Goal: Task Accomplishment & Management: Manage account settings

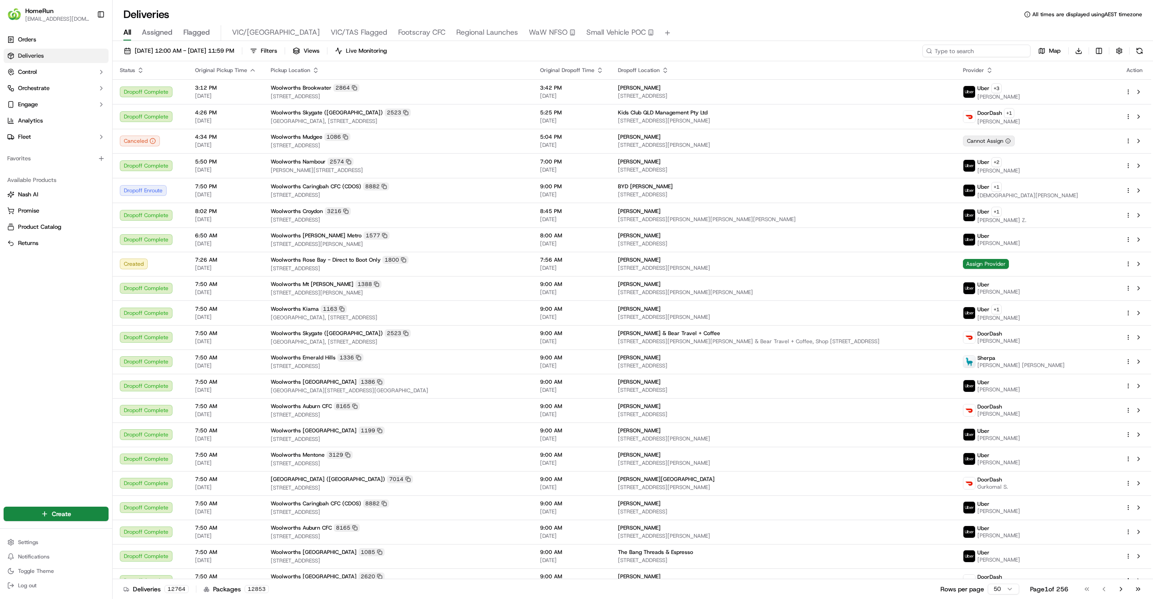
click at [984, 55] on input at bounding box center [977, 51] width 108 height 13
paste input "269481196"
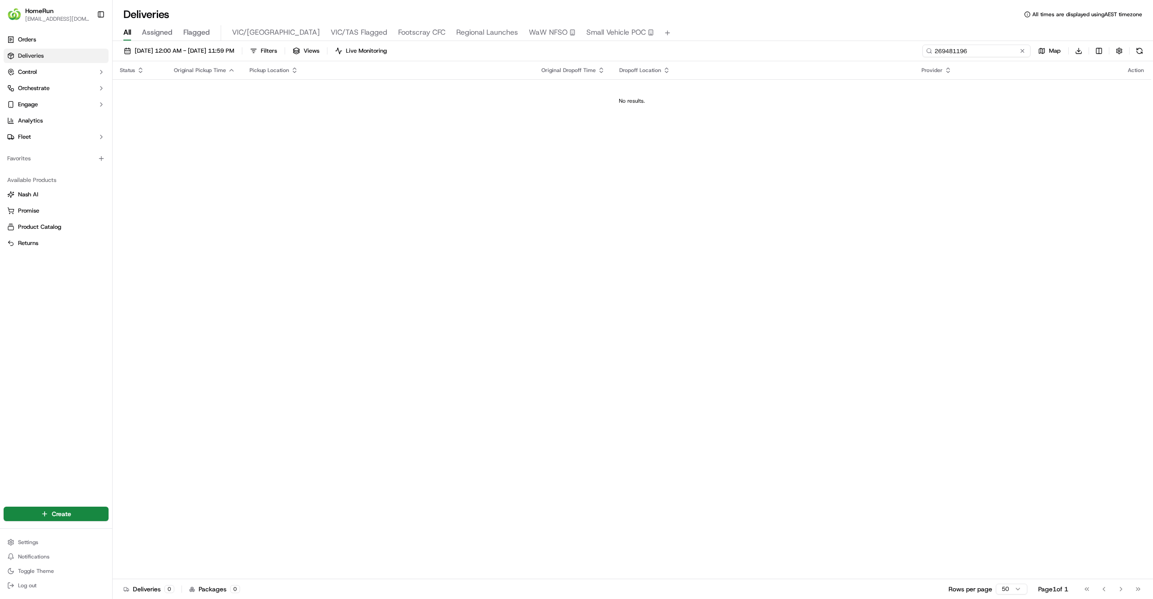
drag, startPoint x: 934, startPoint y: 52, endPoint x: 700, endPoint y: 50, distance: 234.3
click at [700, 50] on div "[DATE] 12:00 AM - [DATE] 11:59 PM Filters Views Live Monitoring 269481196 Map D…" at bounding box center [633, 53] width 1041 height 17
type input "269481196"
click at [188, 62] on th "Original Pickup Time" at bounding box center [205, 70] width 76 height 18
click at [188, 55] on button "[DATE] 12:00 AM - [DATE] 11:59 PM" at bounding box center [179, 51] width 118 height 13
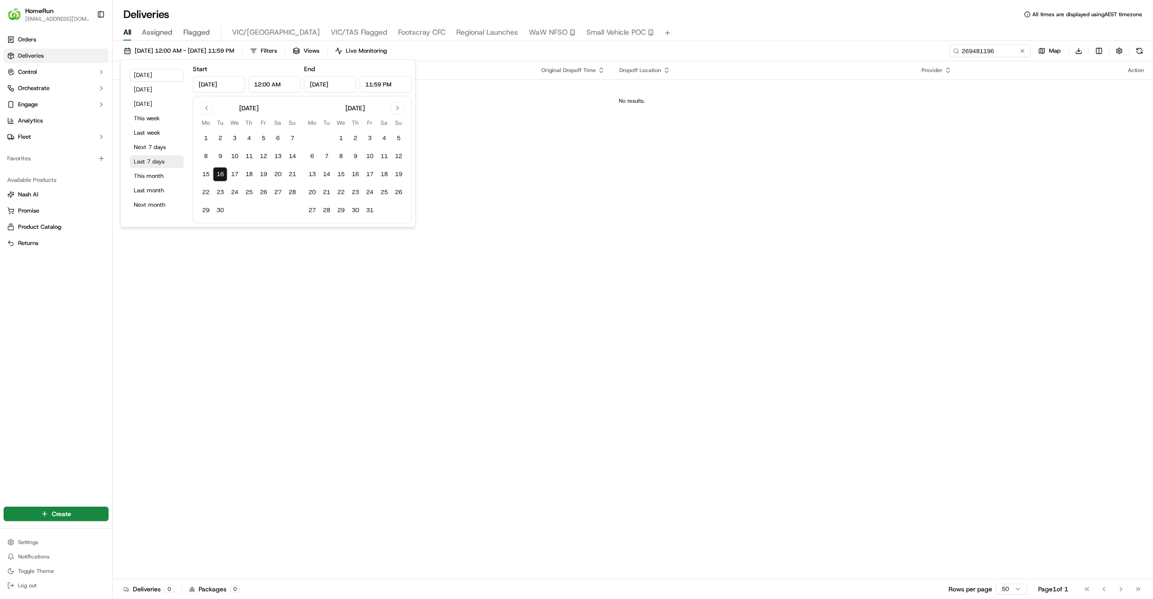
click at [136, 156] on button "Last 7 days" at bounding box center [157, 161] width 54 height 13
type input "[DATE]"
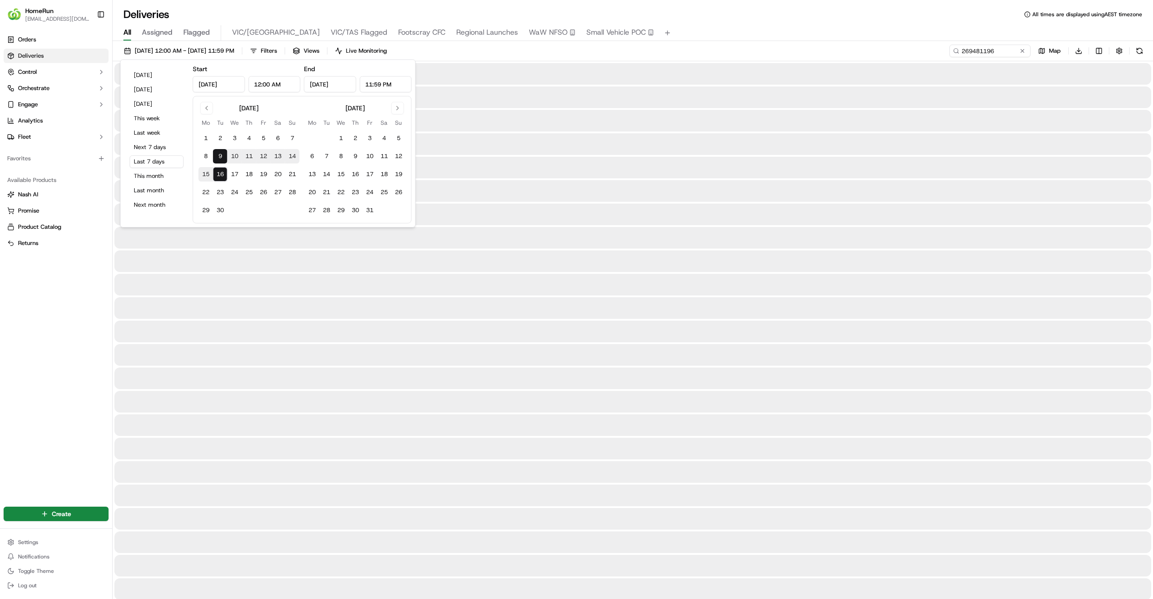
click at [24, 291] on div "Orders Deliveries Control Orchestrate Engage Analytics Fleet Favorites Availabl…" at bounding box center [56, 263] width 112 height 469
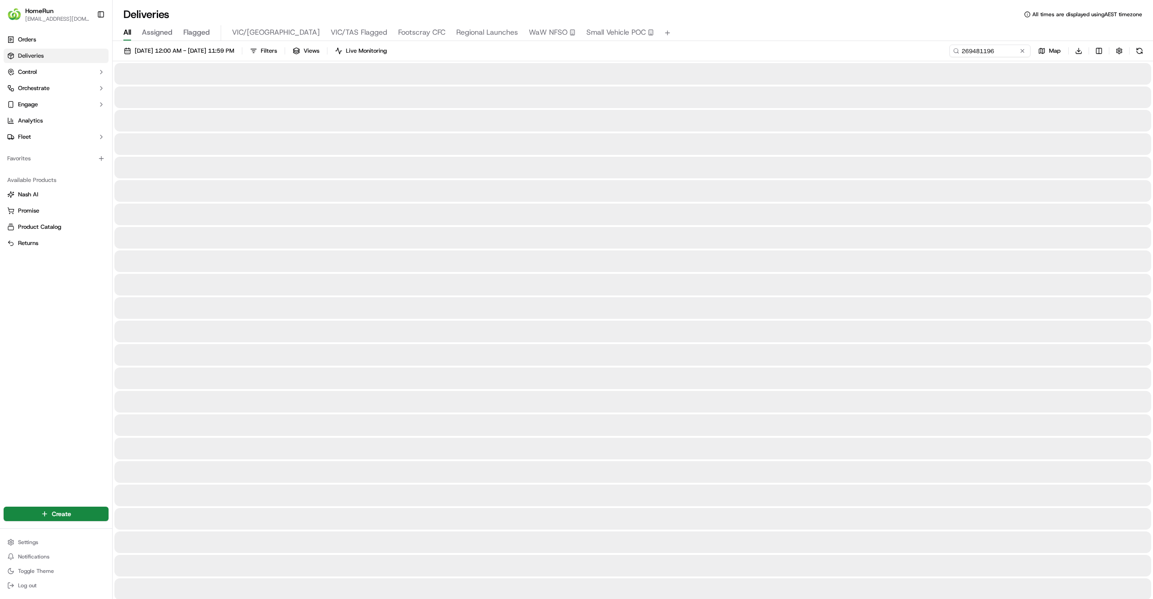
click at [41, 409] on div "Orders Deliveries Control Orchestrate Engage Analytics Fleet Favorites Availabl…" at bounding box center [56, 263] width 112 height 469
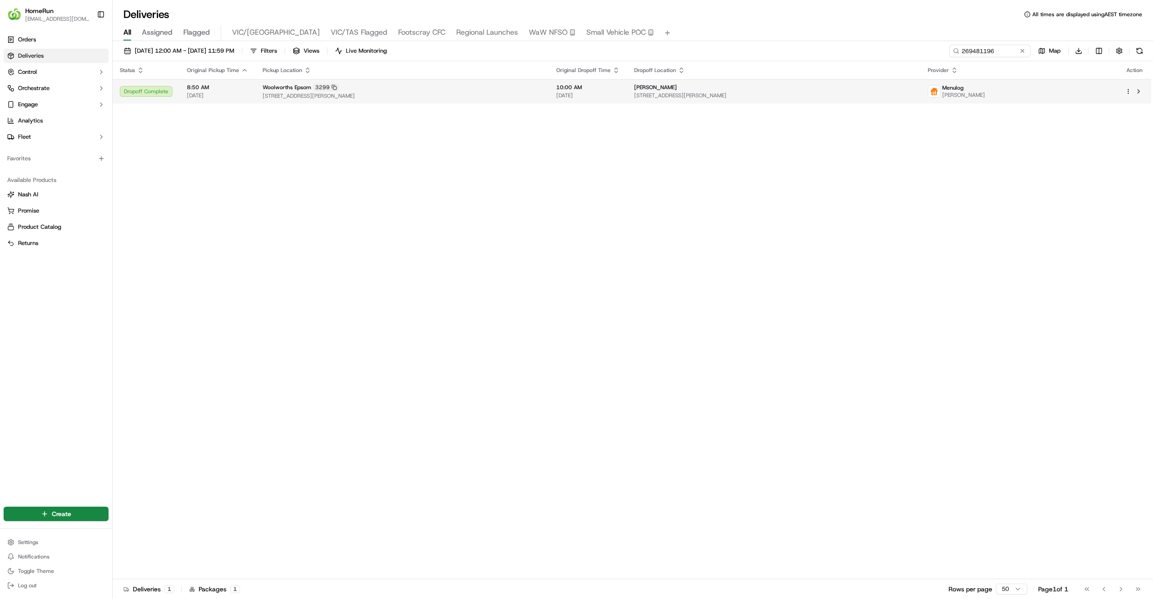
click at [466, 93] on span "[STREET_ADDRESS][PERSON_NAME]" at bounding box center [402, 95] width 279 height 7
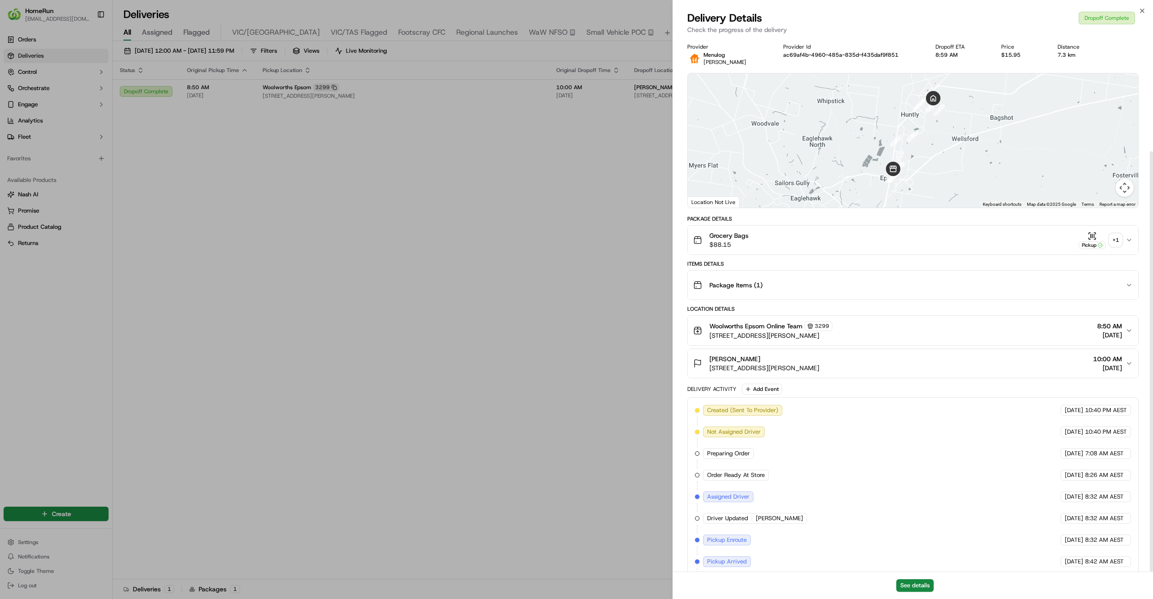
scroll to position [144, 0]
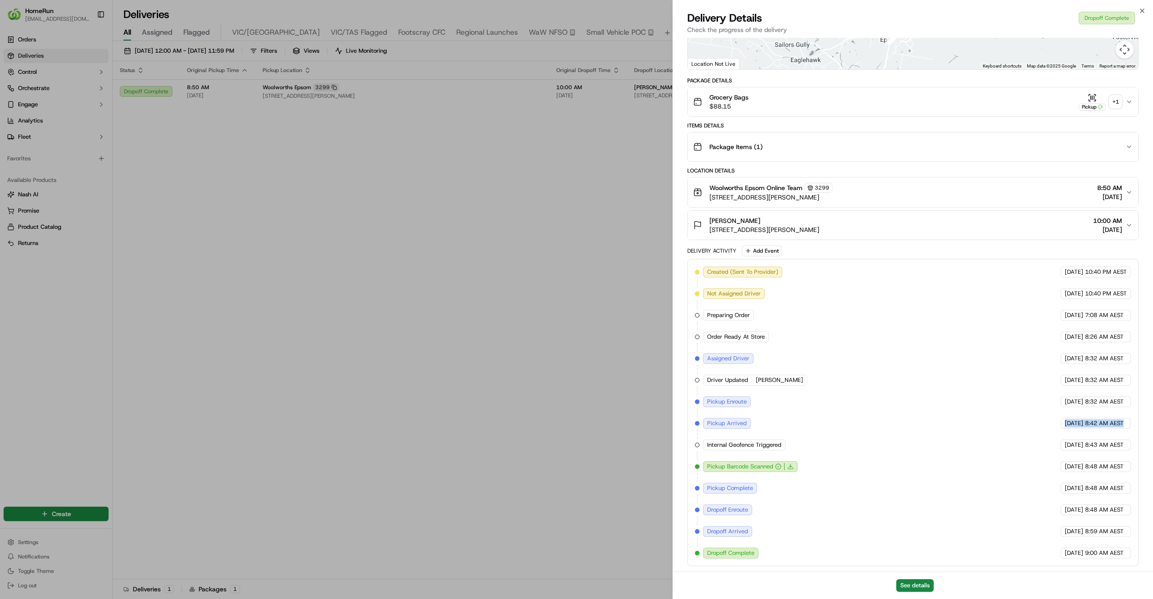
drag, startPoint x: 1037, startPoint y: 425, endPoint x: 1125, endPoint y: 423, distance: 88.3
click at [1125, 423] on div "Created (Sent To Provider) Menulog [DATE] 10:40 PM AEST Not Assigned Driver Men…" at bounding box center [913, 413] width 436 height 292
click at [1125, 423] on div "[DATE] 8:42 AM AEST" at bounding box center [1096, 423] width 70 height 11
drag, startPoint x: 1125, startPoint y: 423, endPoint x: 1024, endPoint y: 420, distance: 101.4
click at [1024, 420] on div "Created (Sent To Provider) Menulog [DATE] 10:40 PM AEST Not Assigned Driver Men…" at bounding box center [913, 413] width 436 height 292
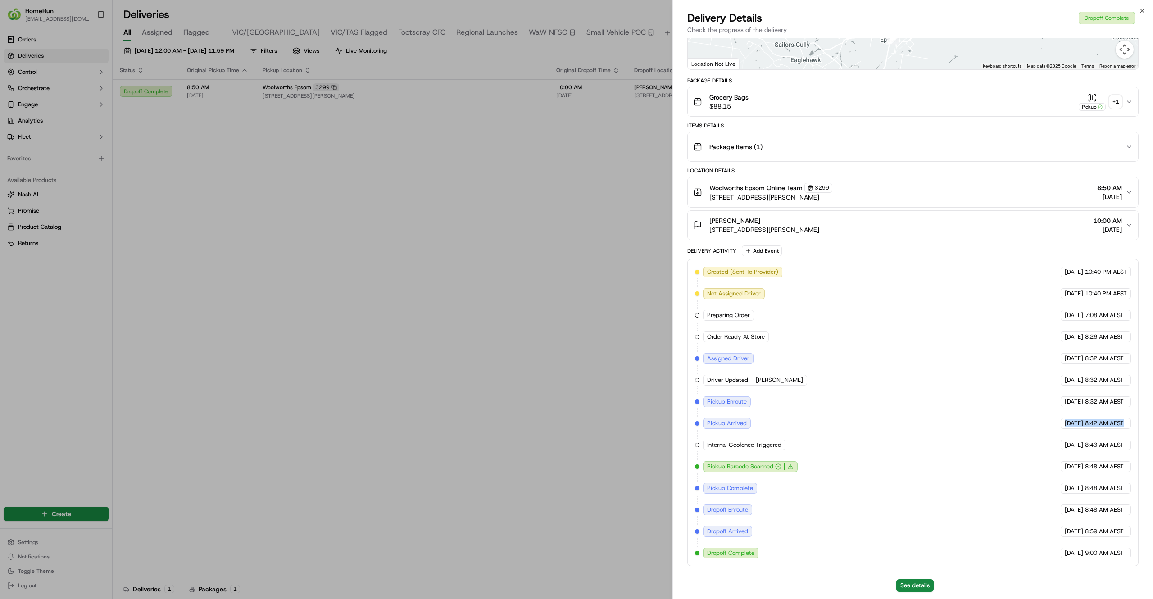
click at [1024, 420] on div "Created (Sent To Provider) Menulog [DATE] 10:40 PM AEST Not Assigned Driver Men…" at bounding box center [913, 413] width 436 height 292
drag, startPoint x: 1024, startPoint y: 420, endPoint x: 1140, endPoint y: 414, distance: 115.9
click at [1140, 414] on div "Provider [PERSON_NAME] Provider Id ac69af4b-4960-485a-835d-f435daf9f851 Dropoff…" at bounding box center [913, 236] width 480 height 672
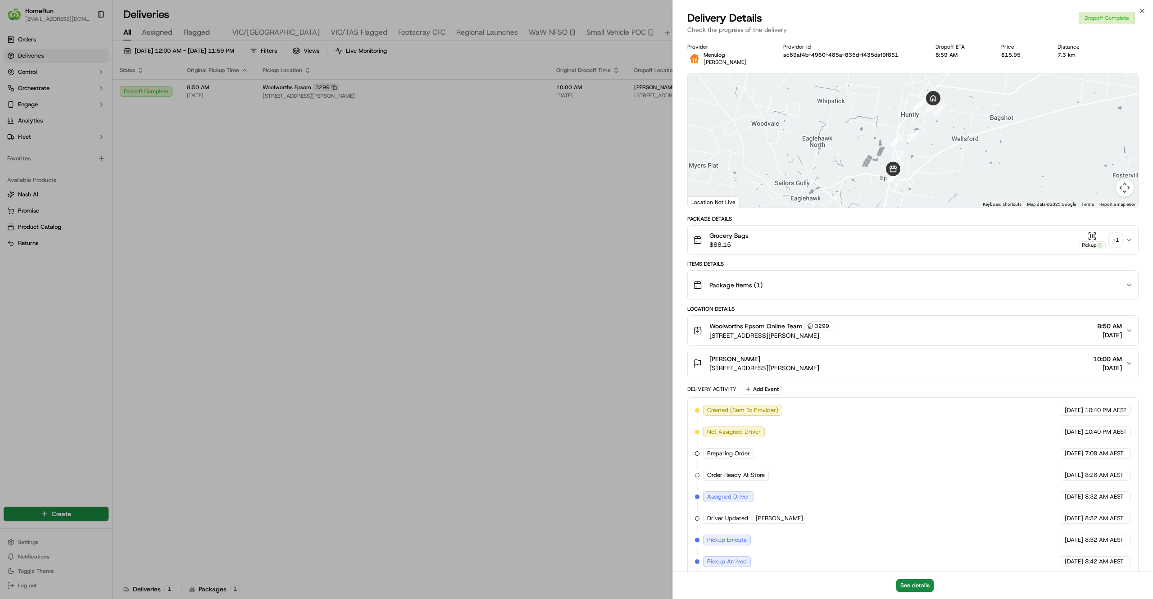
click at [874, 245] on div "Grocery Bags $88.15 Pickup + 1" at bounding box center [909, 240] width 433 height 18
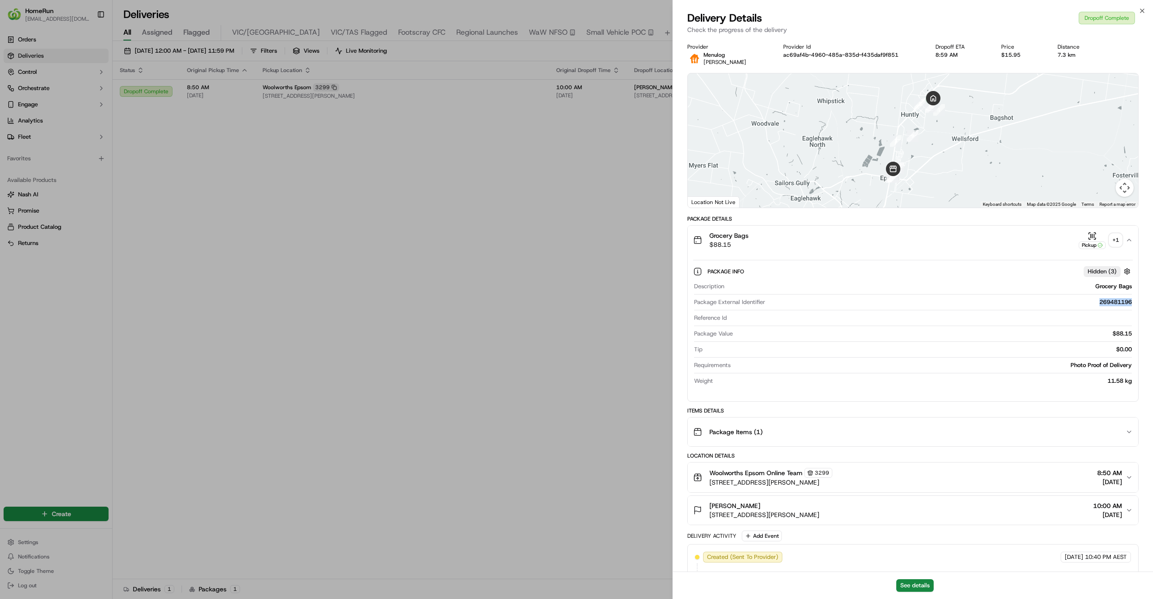
drag, startPoint x: 1093, startPoint y: 304, endPoint x: 1134, endPoint y: 304, distance: 41.5
click at [1134, 304] on div "Package Info Hidden ( 3 ) Description Grocery Bags Package External Identifier …" at bounding box center [913, 325] width 451 height 140
click at [1091, 306] on div "269481196" at bounding box center [950, 302] width 363 height 8
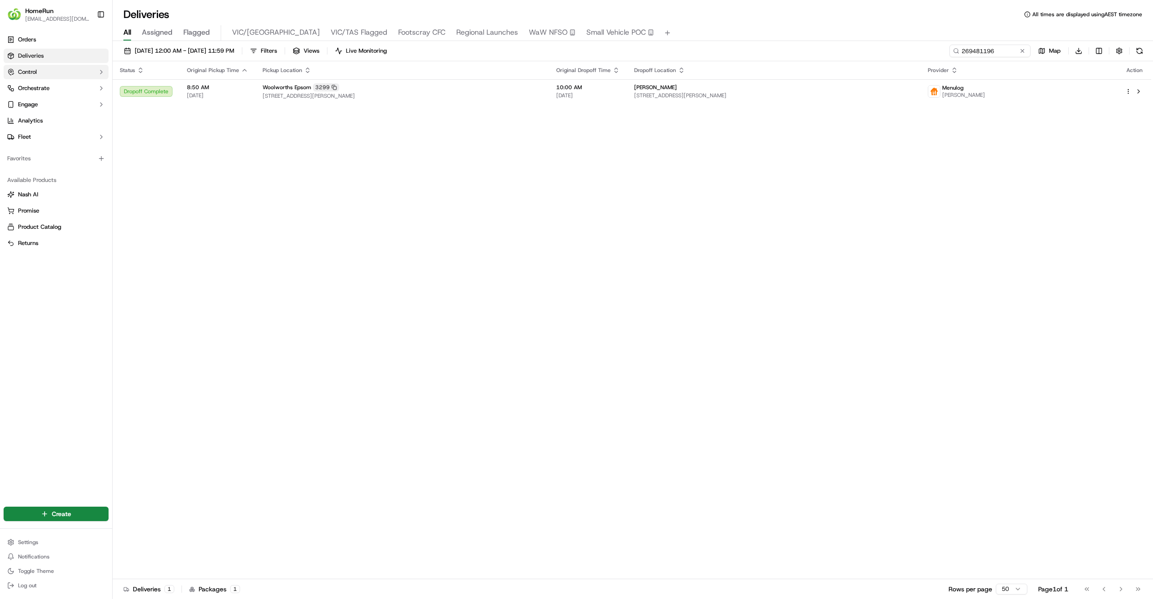
click at [45, 72] on button "Control" at bounding box center [56, 72] width 105 height 14
click at [68, 88] on link "Providers" at bounding box center [55, 86] width 83 height 13
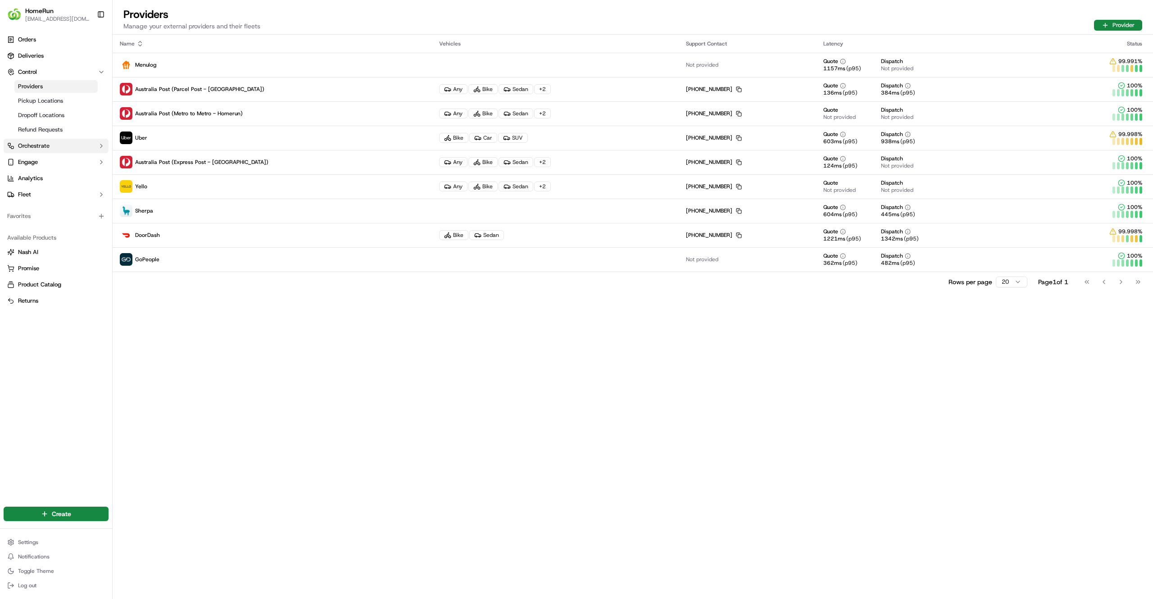
click at [39, 142] on span "Orchestrate" at bounding box center [34, 146] width 32 height 8
click at [46, 210] on button "Engage" at bounding box center [56, 205] width 105 height 14
click at [59, 250] on link "Analytics" at bounding box center [56, 250] width 105 height 14
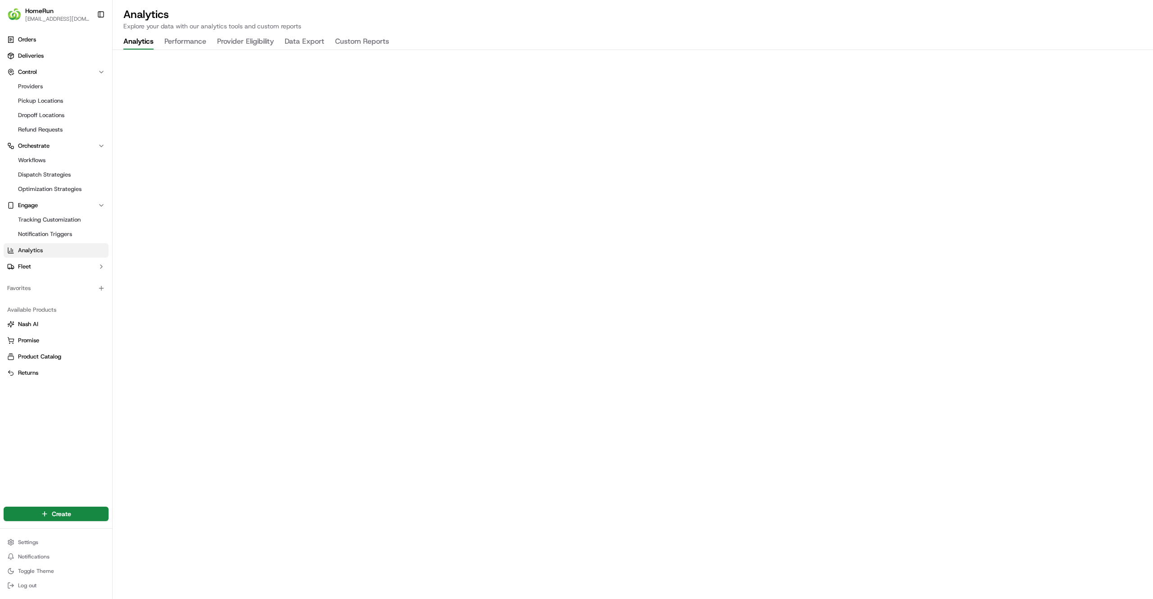
click at [56, 274] on div "Orders Deliveries Control Providers Pickup Locations Dropoff Locations Refund R…" at bounding box center [56, 153] width 112 height 249
click at [56, 270] on button "Fleet" at bounding box center [56, 267] width 105 height 14
click at [53, 282] on link "Drivers" at bounding box center [55, 281] width 83 height 13
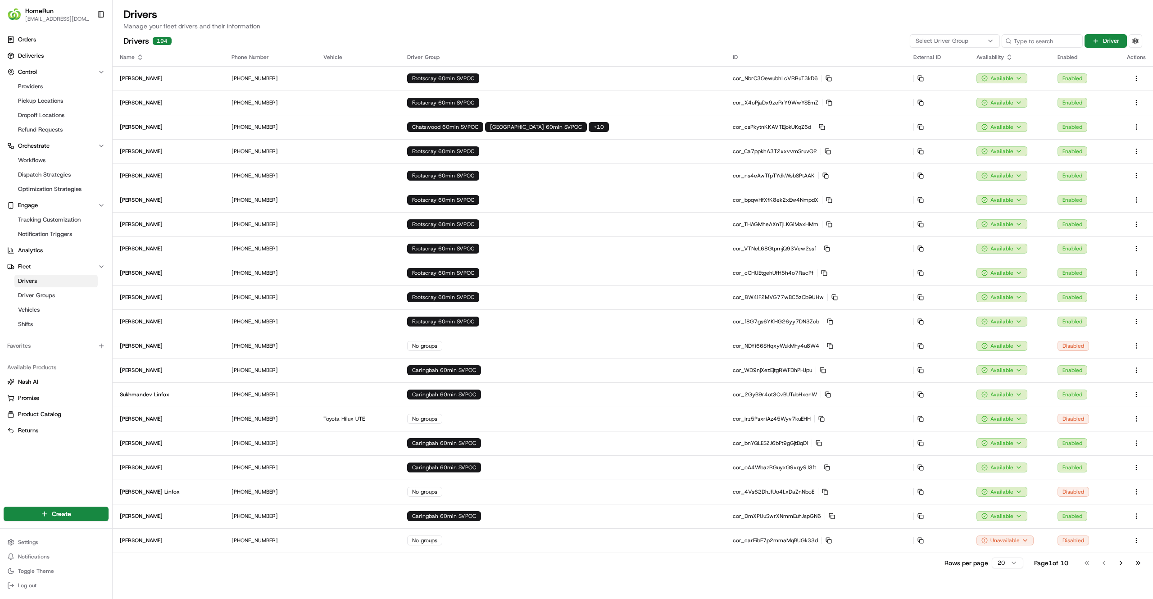
click at [326, 31] on div "Drivers Manage your fleet drivers and their information Drivers 194 Select Driv…" at bounding box center [633, 27] width 1041 height 41
click at [1035, 42] on input at bounding box center [1029, 41] width 108 height 14
paste input "1013984"
type input "1013984"
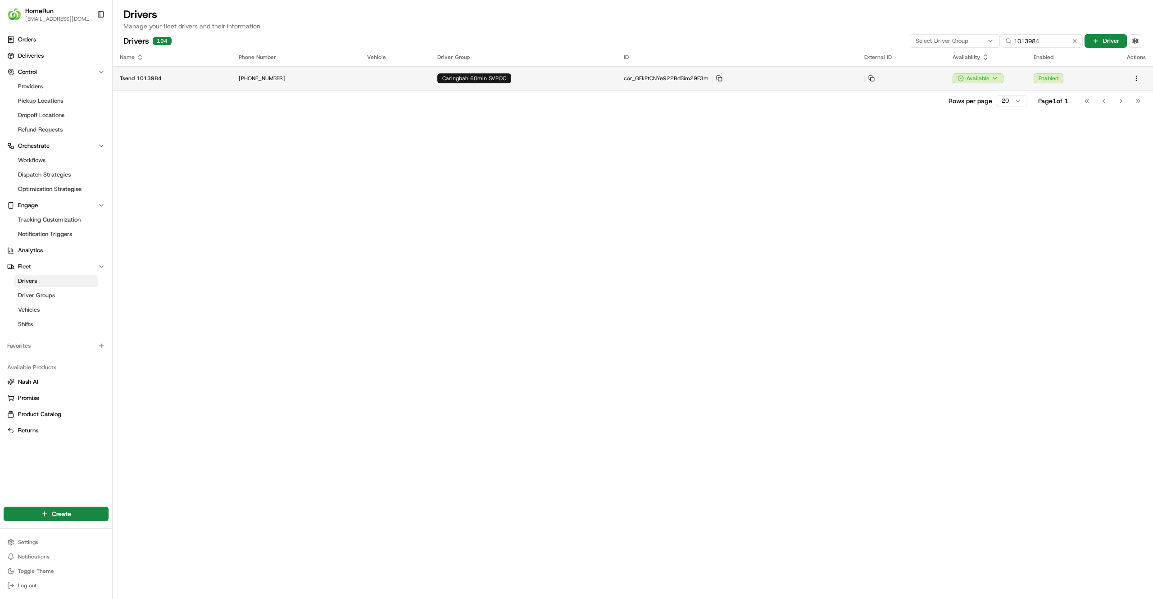
click at [745, 74] on td "cor_QFkPtCNYe922RdSim29F3m Copy cor_QFkPtCNYe922RdSim29F3m" at bounding box center [737, 78] width 241 height 24
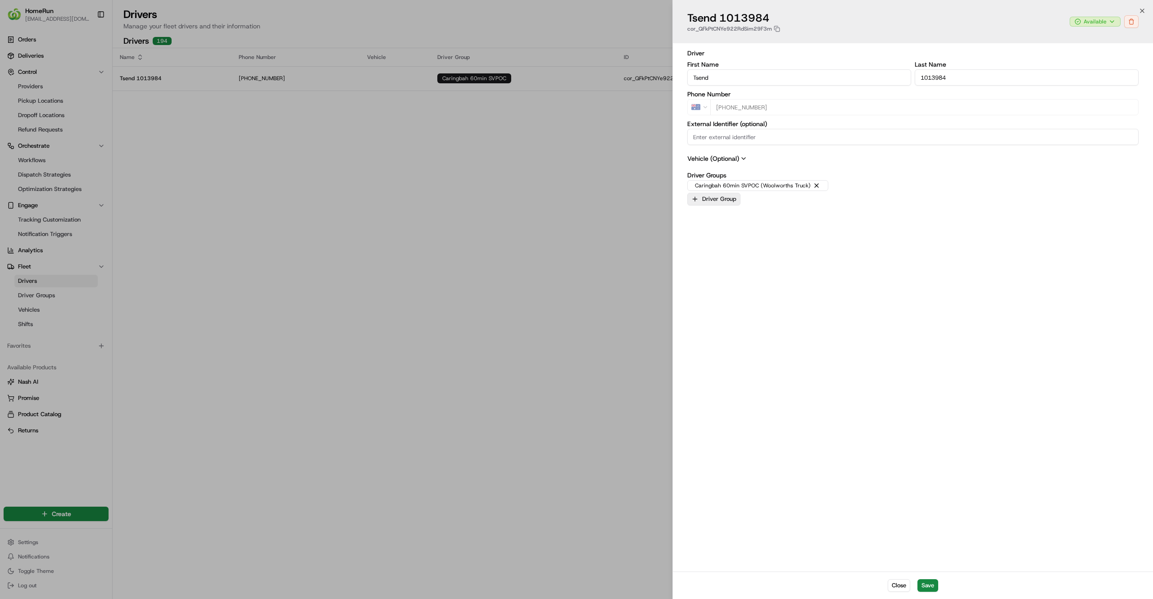
click at [730, 203] on button "Driver Group" at bounding box center [714, 199] width 53 height 13
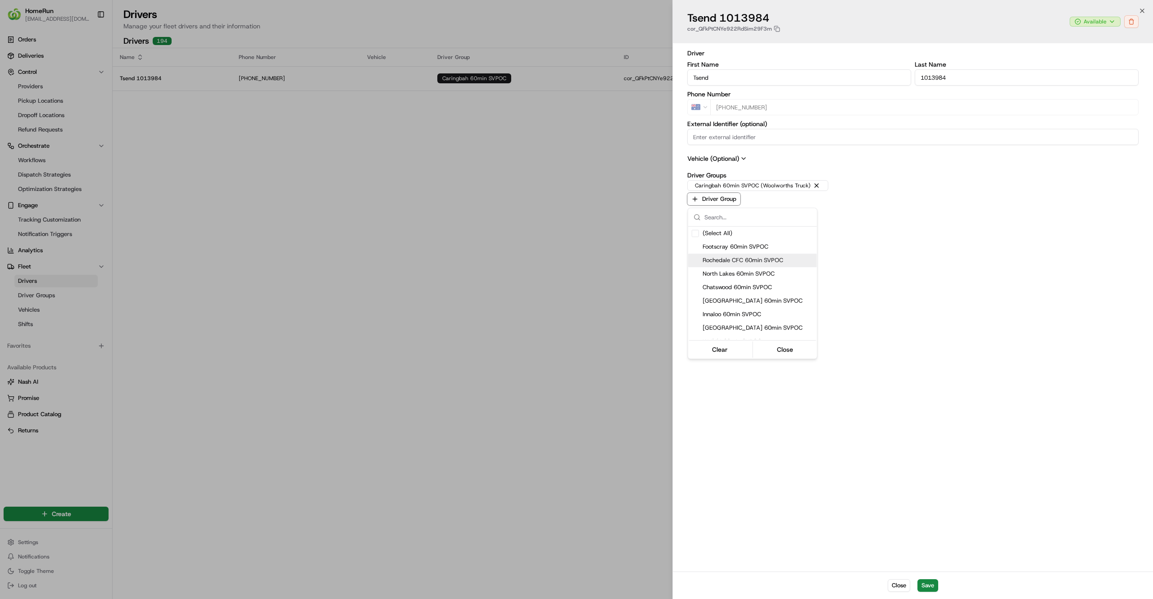
click at [516, 318] on div at bounding box center [576, 299] width 1153 height 599
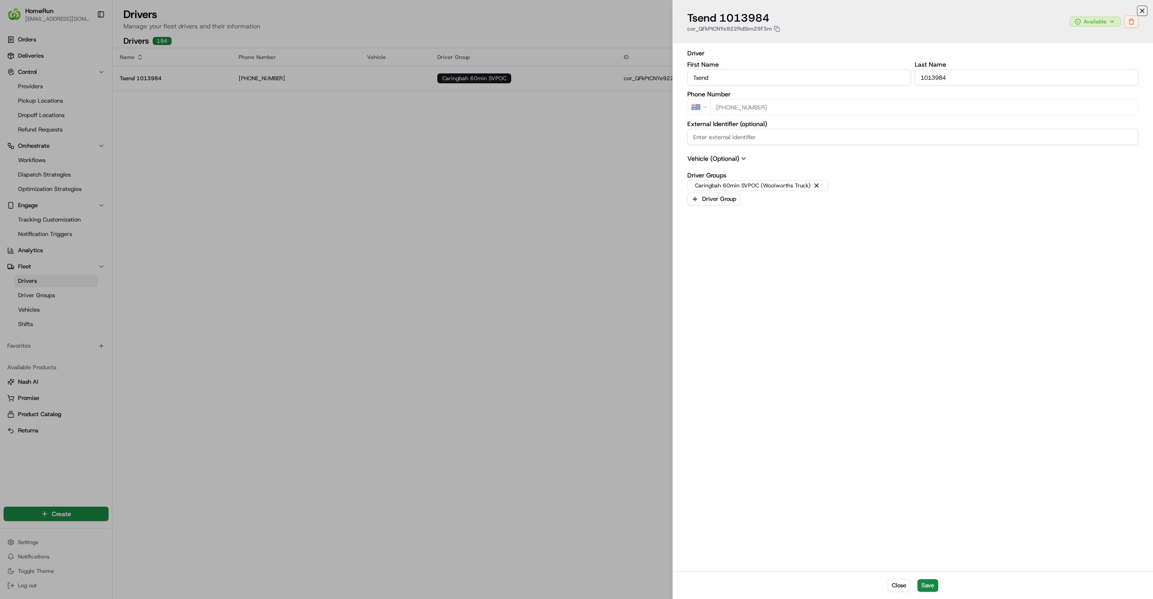
click at [1143, 9] on icon "button" at bounding box center [1142, 10] width 7 height 7
type input "+1"
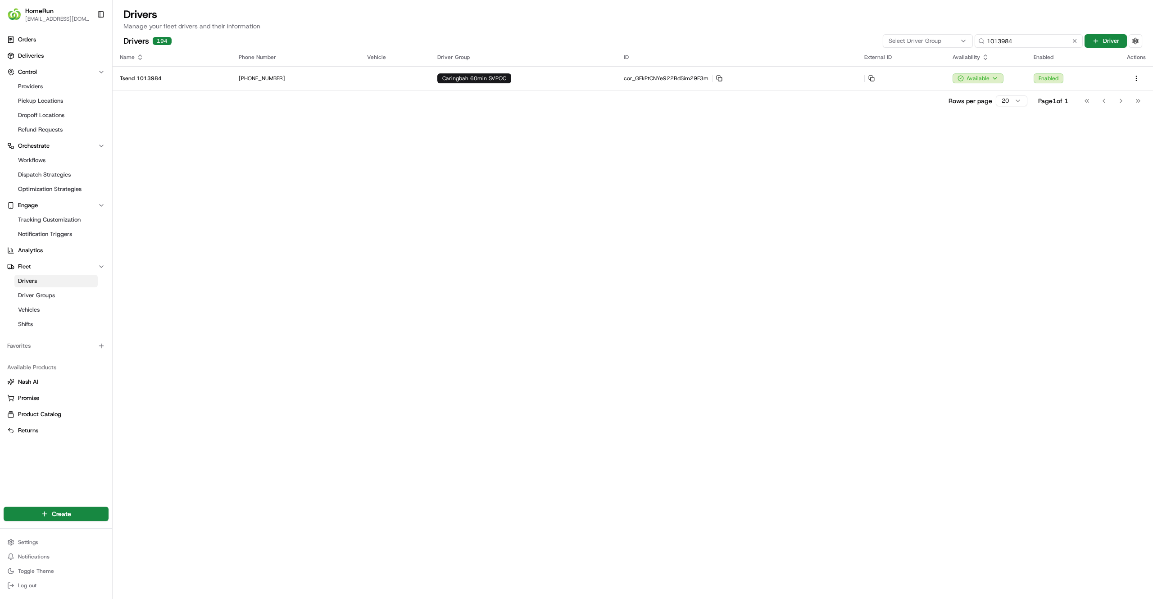
click at [1018, 36] on input "1013984" at bounding box center [1029, 41] width 108 height 14
type input "tsend"
click at [794, 86] on td "cor_QFkPtCNYe922RdSim29F3m Copy cor_QFkPtCNYe922RdSim29F3m" at bounding box center [737, 78] width 241 height 24
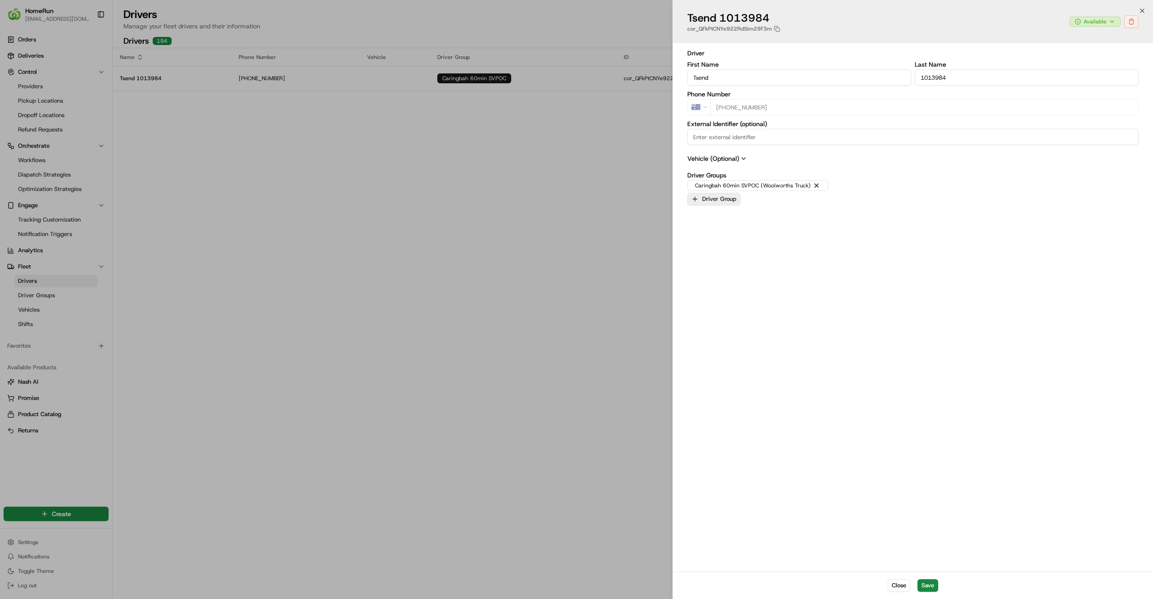
click at [714, 201] on button "Driver Group" at bounding box center [714, 199] width 53 height 13
type input "chats"
click at [713, 237] on span "Chatswood 60min SVPOC" at bounding box center [758, 233] width 111 height 8
click at [930, 589] on div at bounding box center [576, 299] width 1153 height 599
click at [930, 587] on button "Save" at bounding box center [928, 585] width 21 height 13
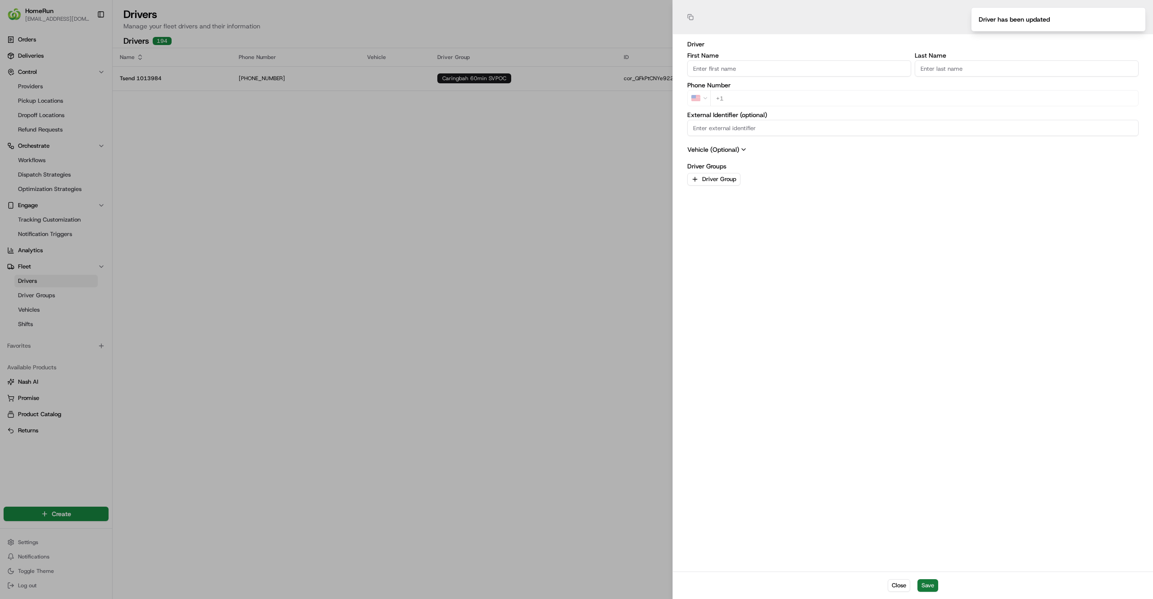
type input "+1"
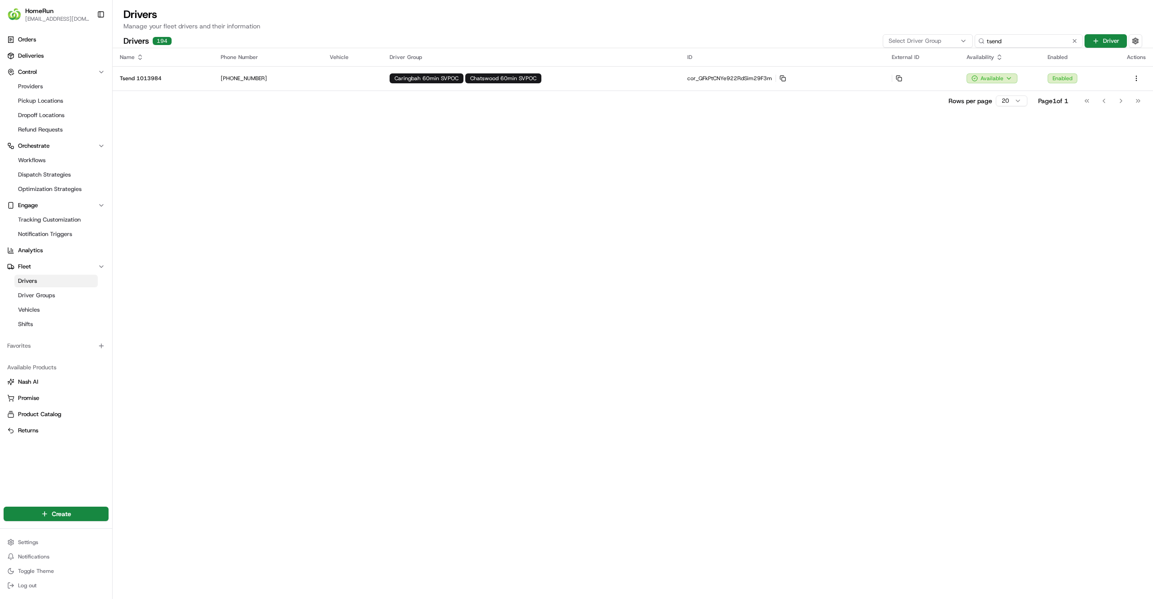
click at [1037, 41] on input "tsend" at bounding box center [1029, 41] width 108 height 14
paste input "1011527"
type input "1011527"
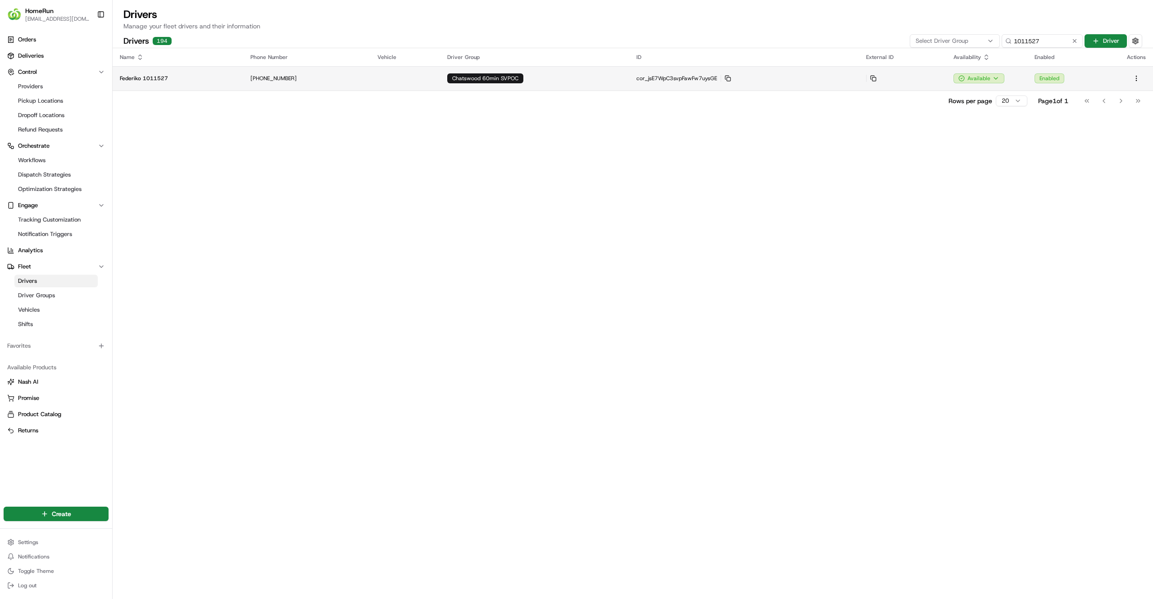
click at [590, 73] on div "Chatswood 60min SVPOC" at bounding box center [534, 78] width 175 height 10
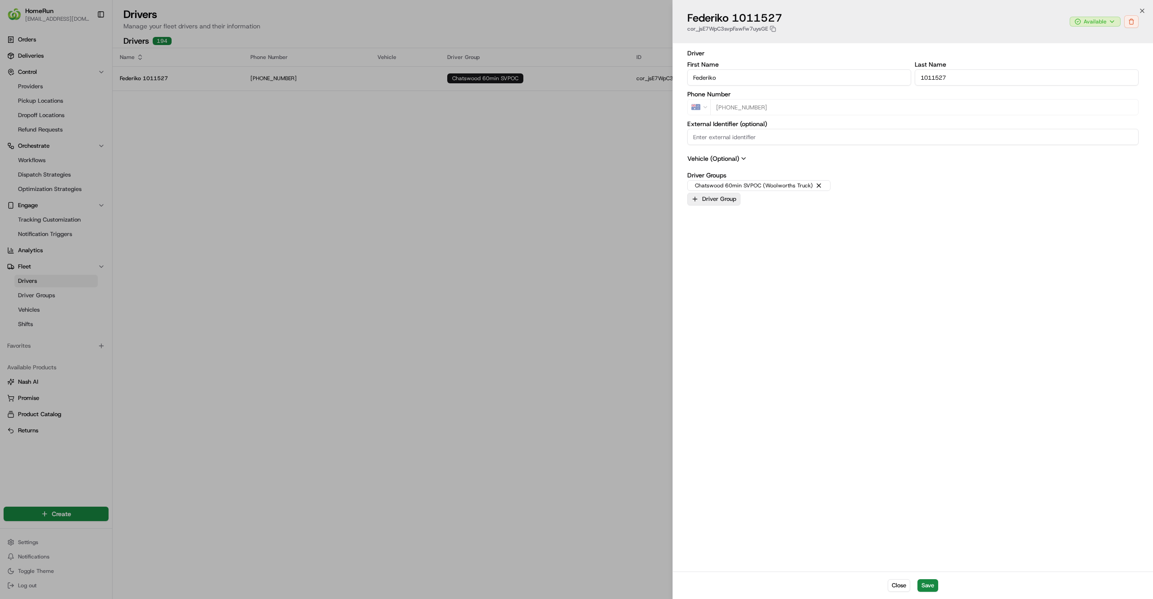
click at [727, 201] on button "Driver Group" at bounding box center [714, 199] width 53 height 13
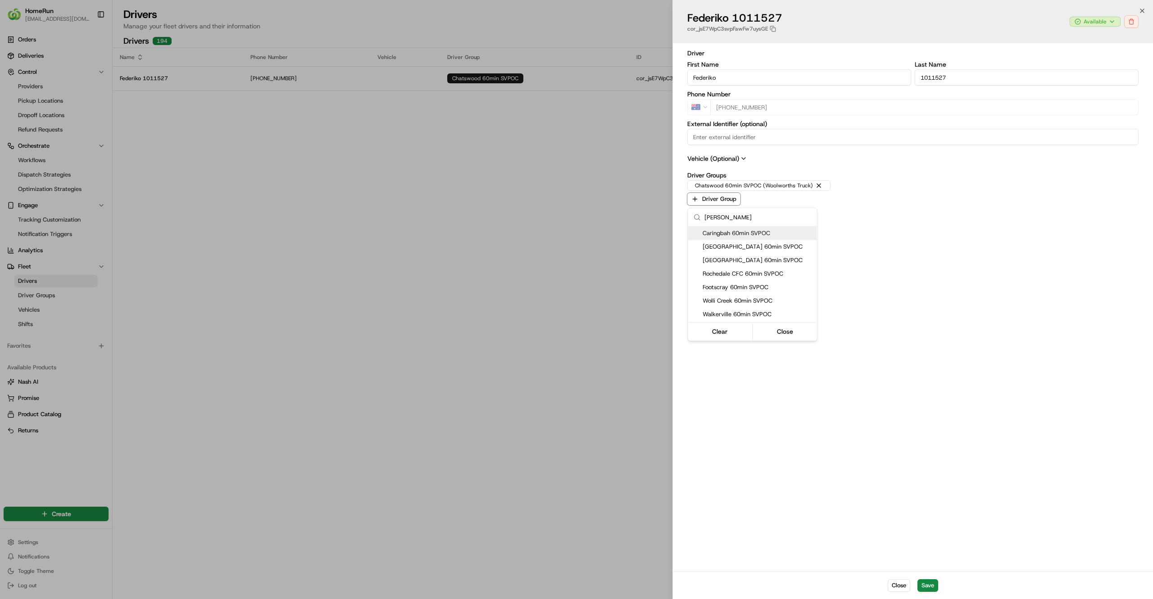
type input "[PERSON_NAME]"
click at [718, 230] on span "Caringbah 60min SVPOC" at bounding box center [758, 233] width 111 height 8
click at [897, 282] on div at bounding box center [576, 299] width 1153 height 599
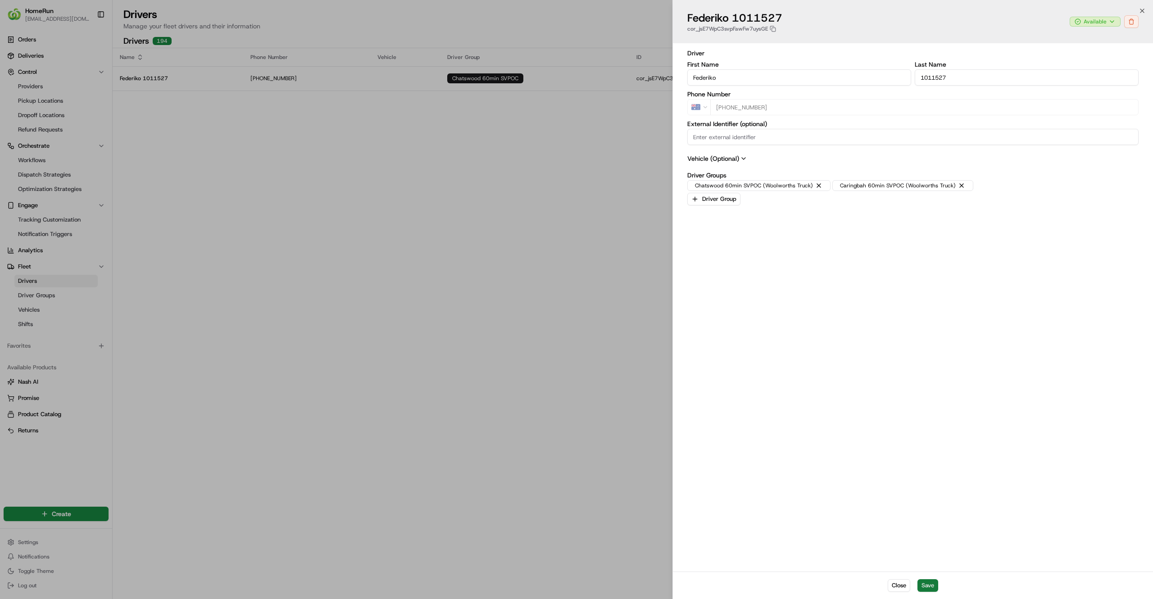
click at [927, 589] on button "Save" at bounding box center [928, 585] width 21 height 13
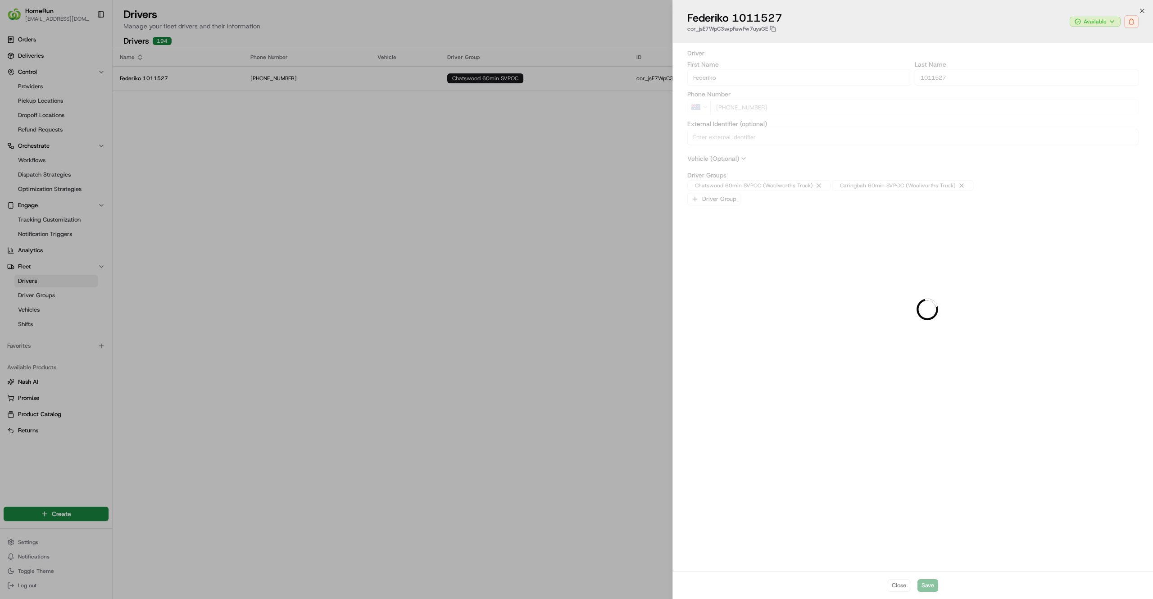
type input "+1"
